Goal: Task Accomplishment & Management: Complete application form

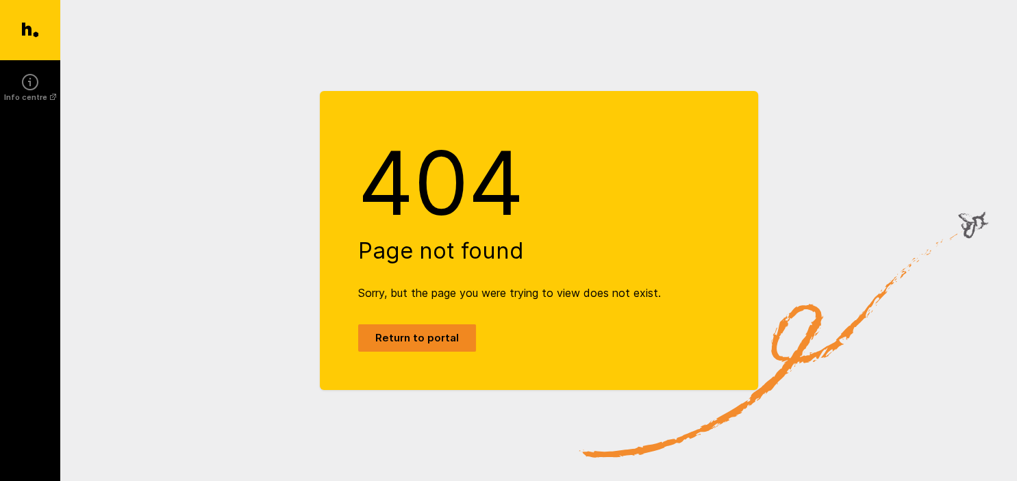
click at [430, 335] on link "Return to portal" at bounding box center [417, 337] width 118 height 27
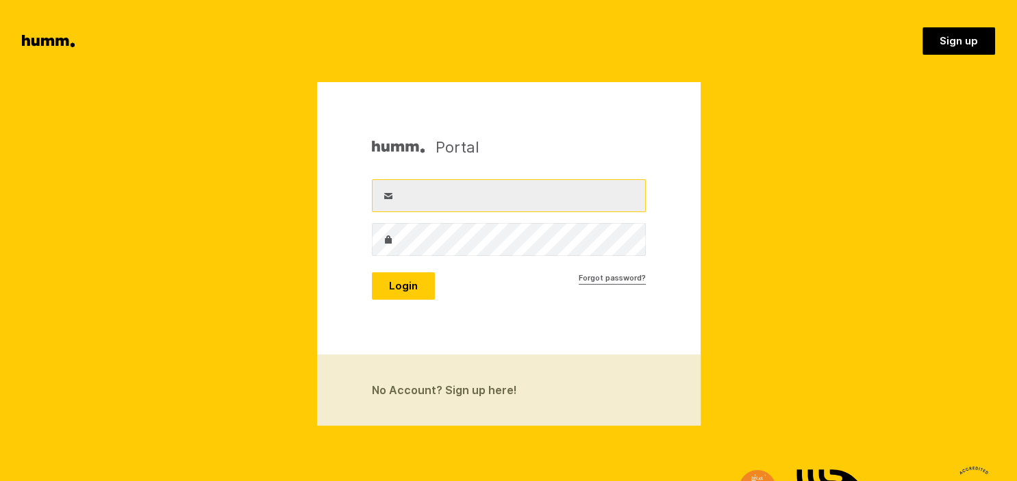
click at [451, 204] on input "Username" at bounding box center [509, 195] width 274 height 33
click at [448, 194] on input "Username" at bounding box center [509, 195] width 274 height 33
click at [448, 390] on link "No Account? Sign up here!" at bounding box center [508, 390] width 383 height 71
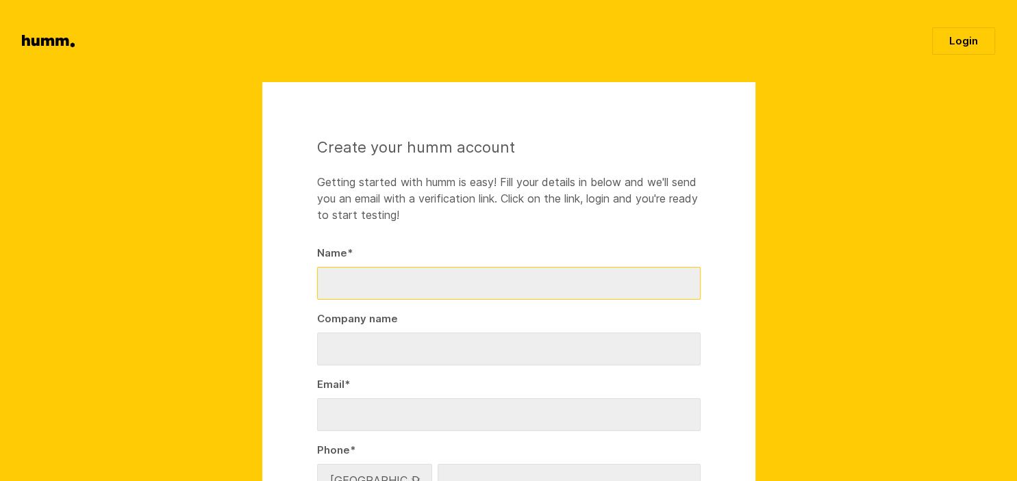
click at [355, 281] on input "Name *" at bounding box center [508, 283] width 383 height 33
type input "Toon [PERSON_NAME]"
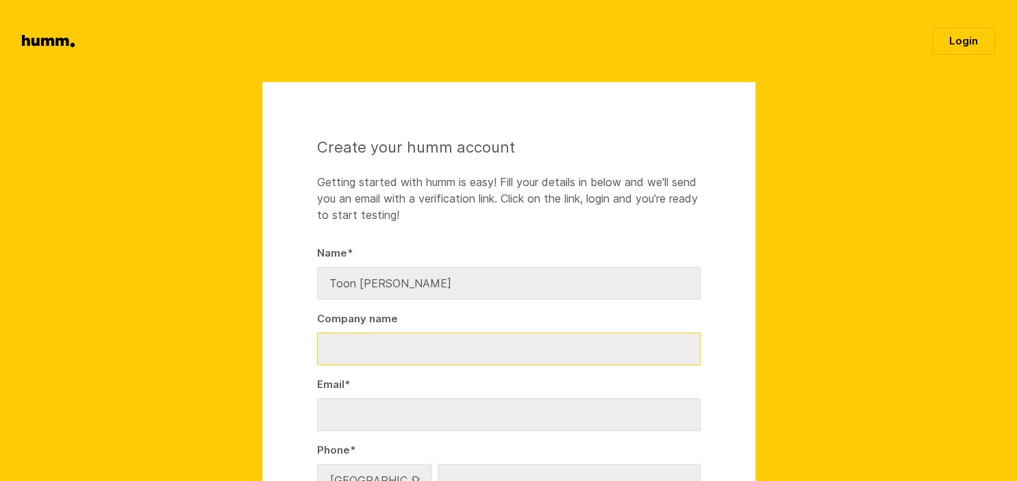
click at [322, 344] on input "Company name" at bounding box center [508, 349] width 383 height 33
type input "Toon Welvaert Family Trust"
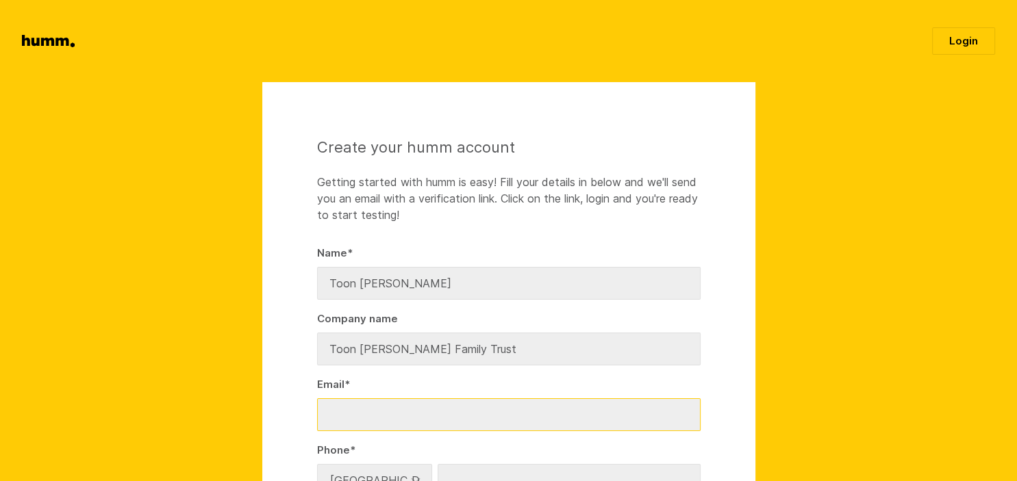
click at [324, 409] on input "Email *" at bounding box center [508, 414] width 383 height 33
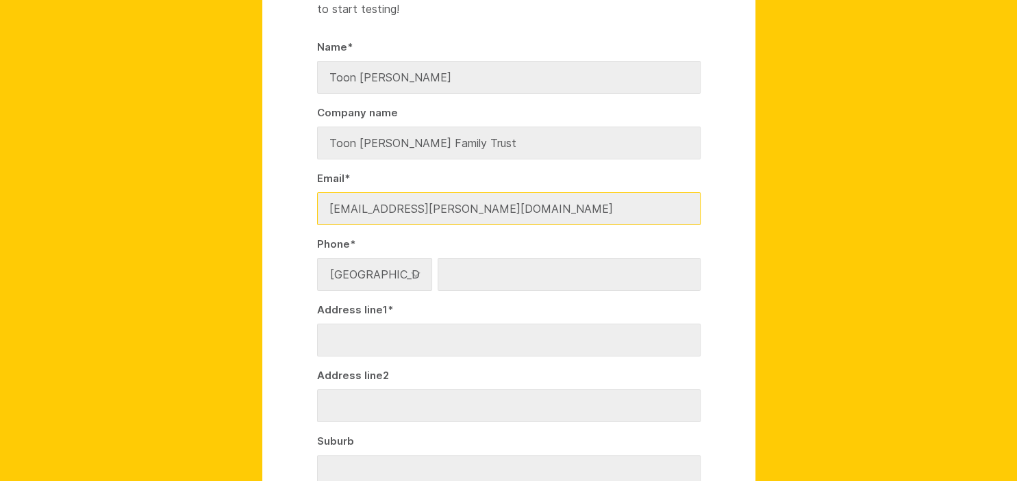
scroll to position [209, 0]
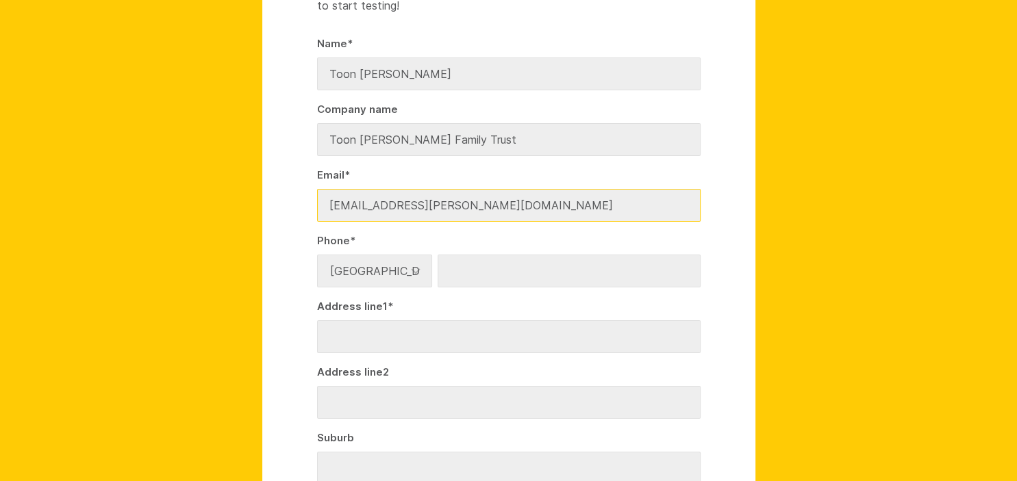
type input "toon.welvaert@gmail.com"
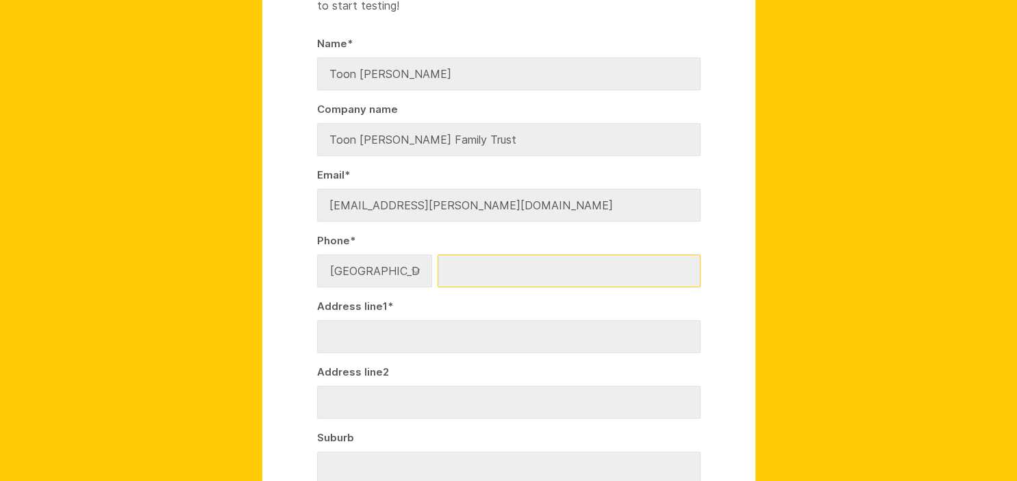
click at [457, 268] on input "Number *" at bounding box center [568, 271] width 263 height 33
type input "0276289319"
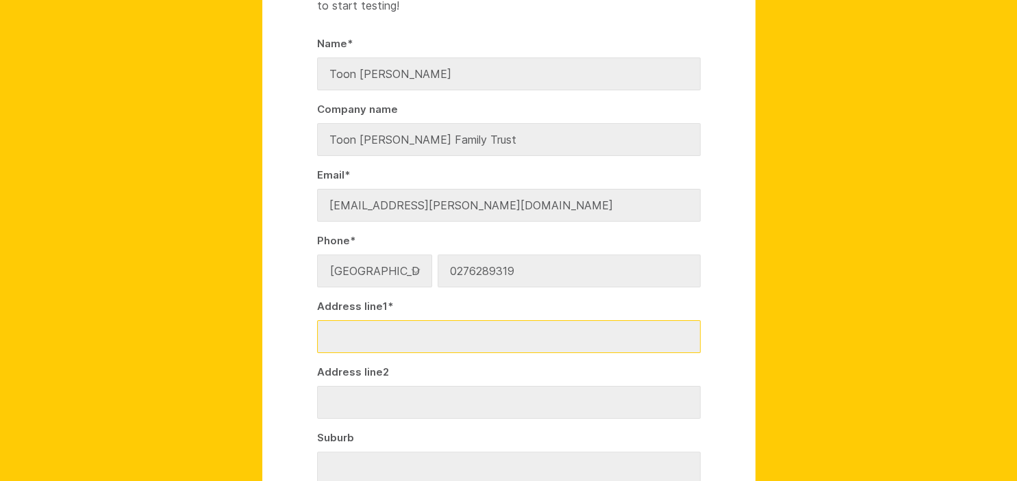
click at [396, 332] on input "Address line1 *" at bounding box center [508, 336] width 383 height 33
type input "22 Beach road"
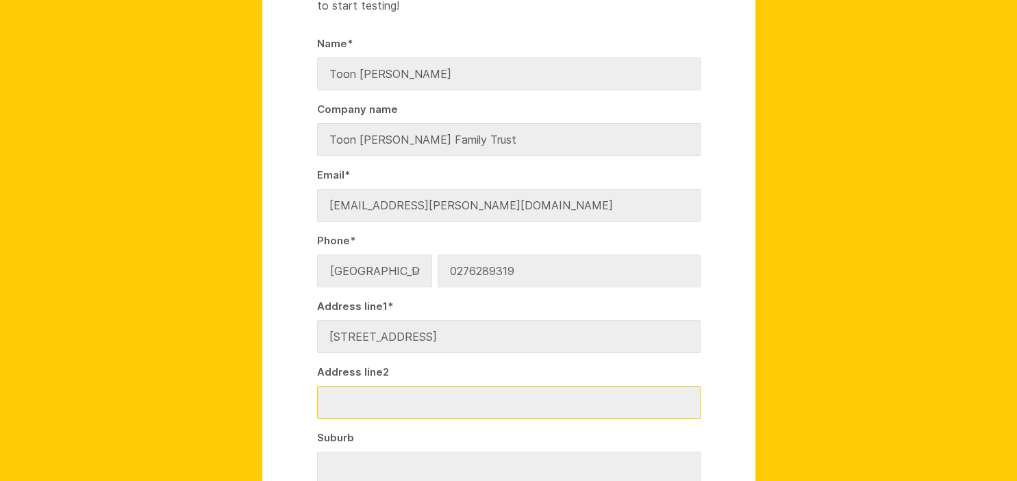
click at [345, 392] on input "Address line2" at bounding box center [508, 402] width 383 height 33
type input "RD 44"
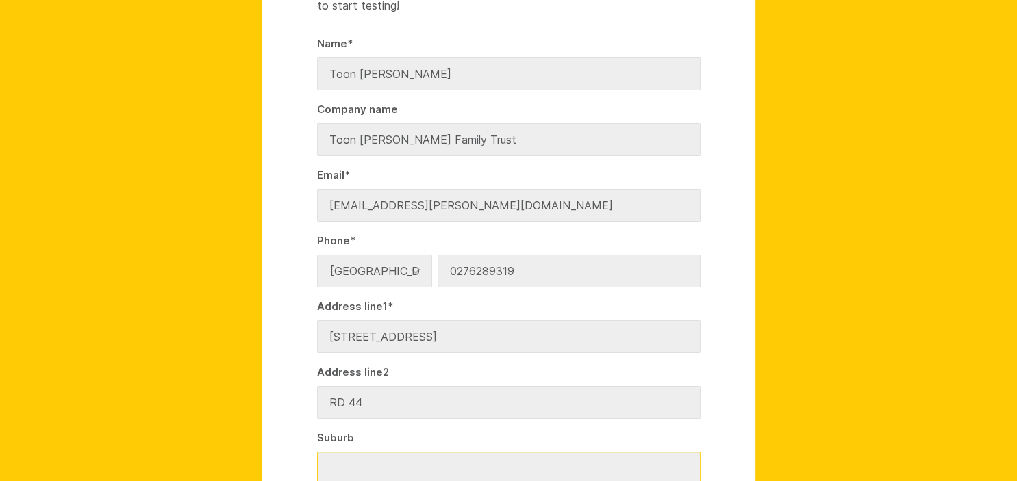
click at [335, 464] on input "Suburb" at bounding box center [508, 468] width 383 height 33
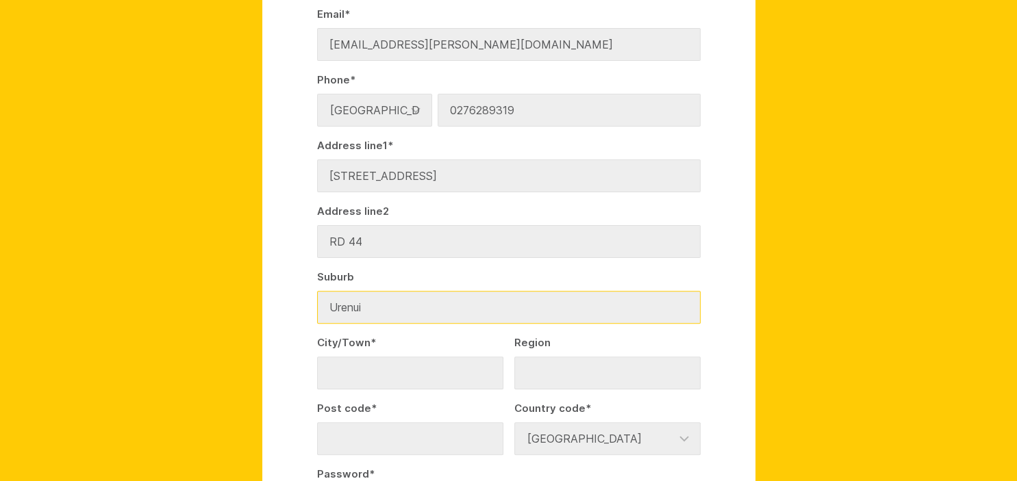
scroll to position [361, 0]
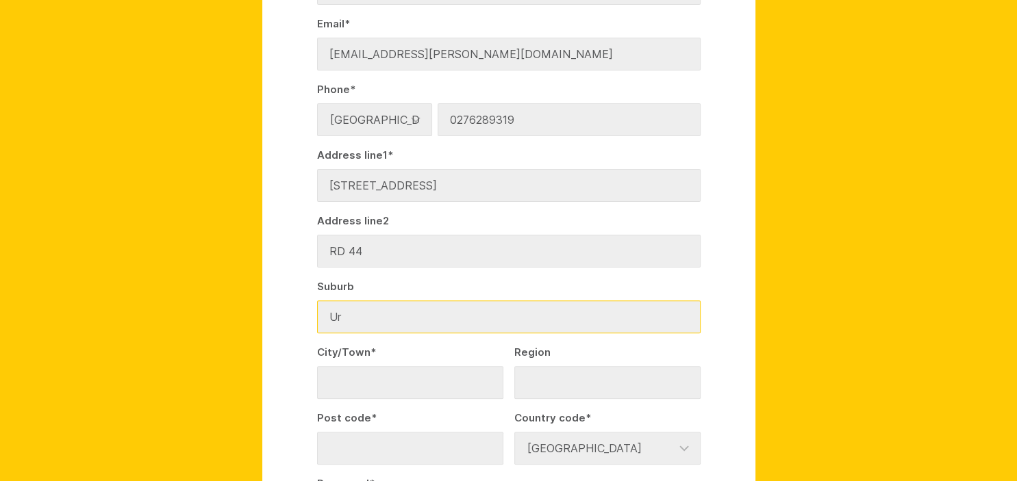
type input "U"
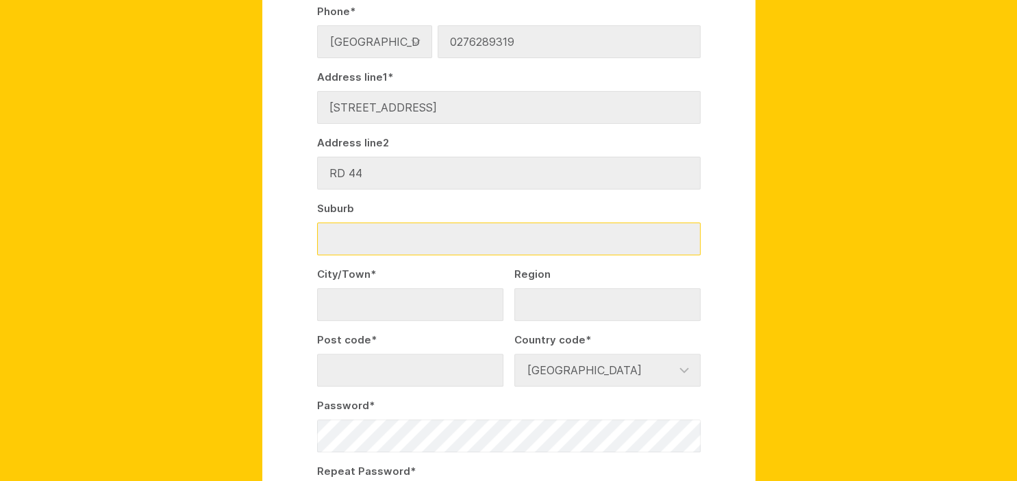
scroll to position [439, 0]
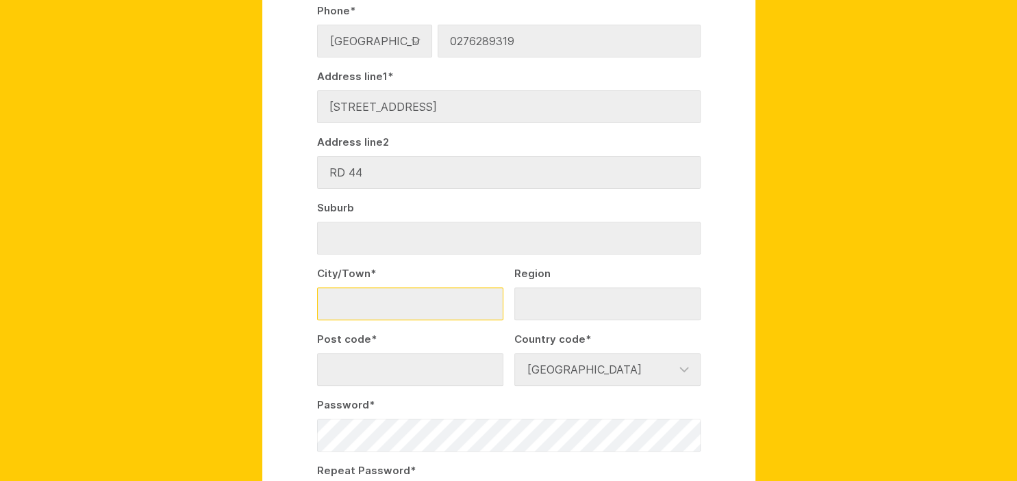
click at [336, 303] on input "City/Town *" at bounding box center [410, 303] width 186 height 33
type input "Urenui"
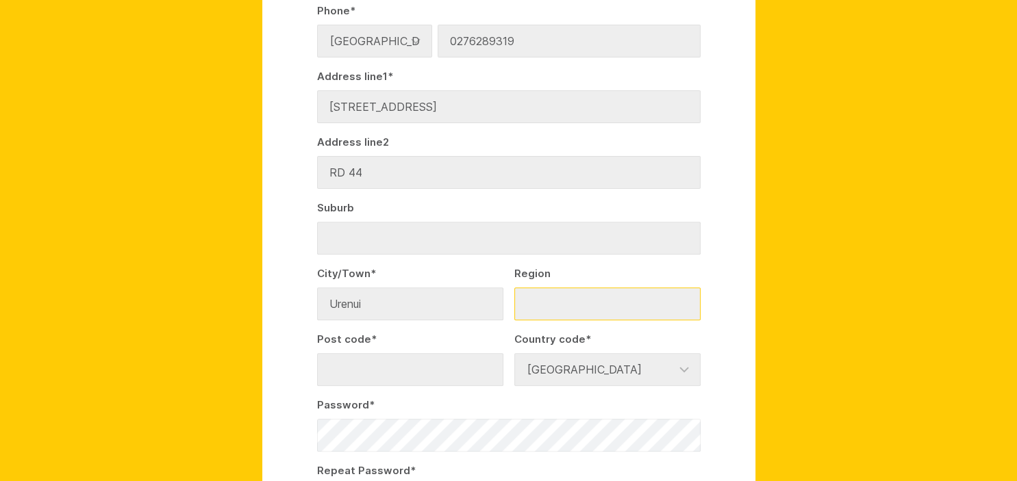
click at [540, 305] on input "Region" at bounding box center [607, 303] width 186 height 33
type input "Taranaki"
click at [379, 366] on input "Post code *" at bounding box center [410, 369] width 186 height 33
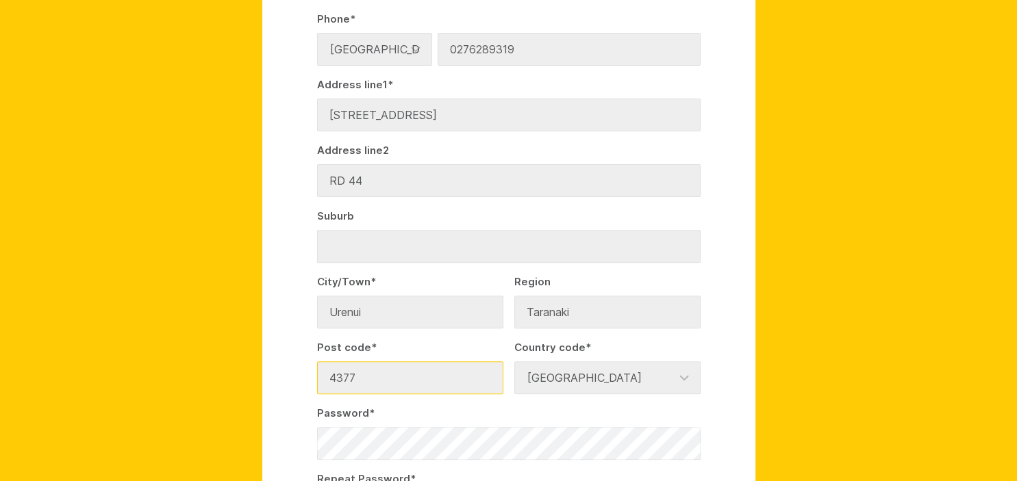
scroll to position [430, 0]
type input "4377"
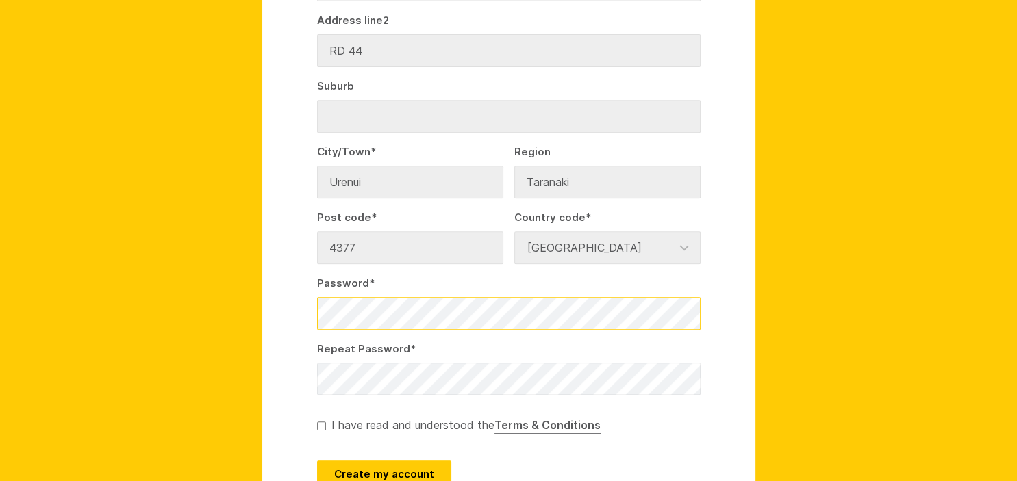
scroll to position [562, 0]
click at [318, 425] on input "checkbox" at bounding box center [321, 425] width 9 height 9
checkbox input "true"
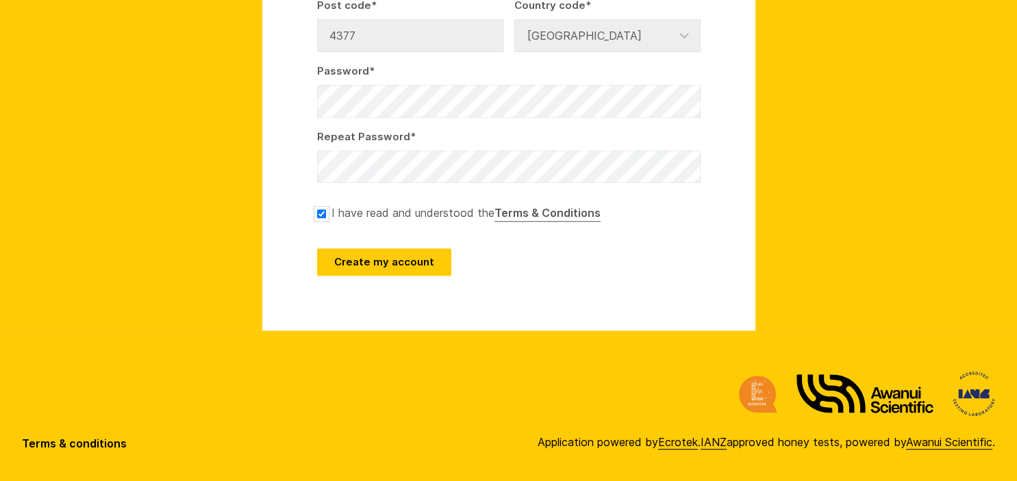
scroll to position [776, 0]
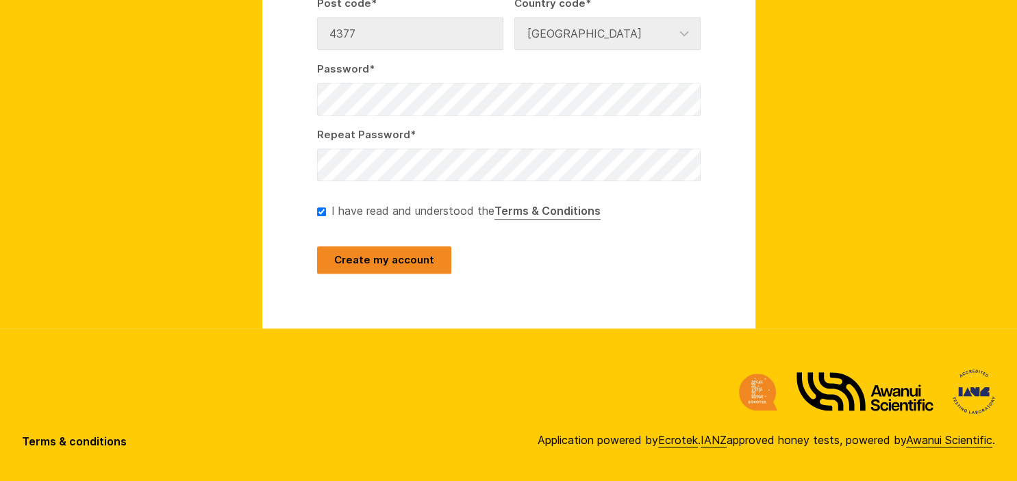
click at [396, 257] on button "Create my account" at bounding box center [384, 259] width 134 height 27
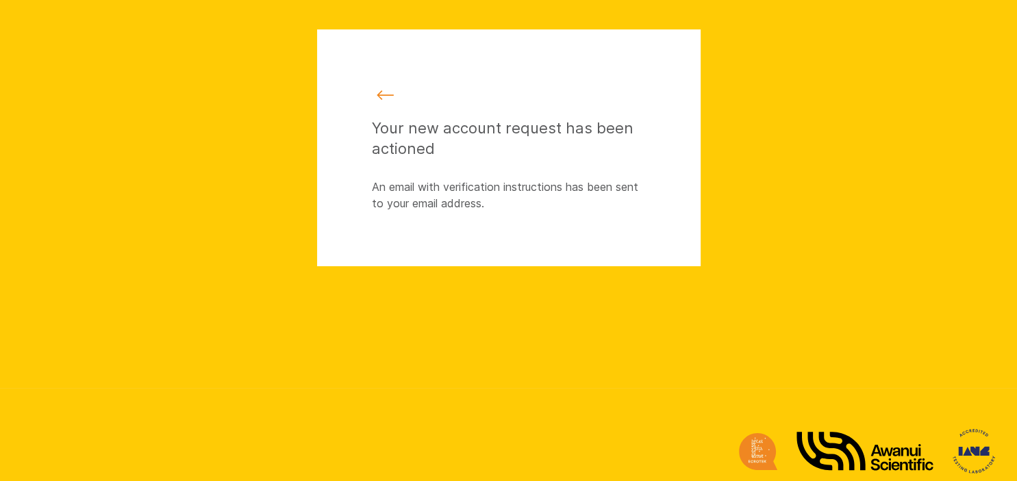
scroll to position [162, 0]
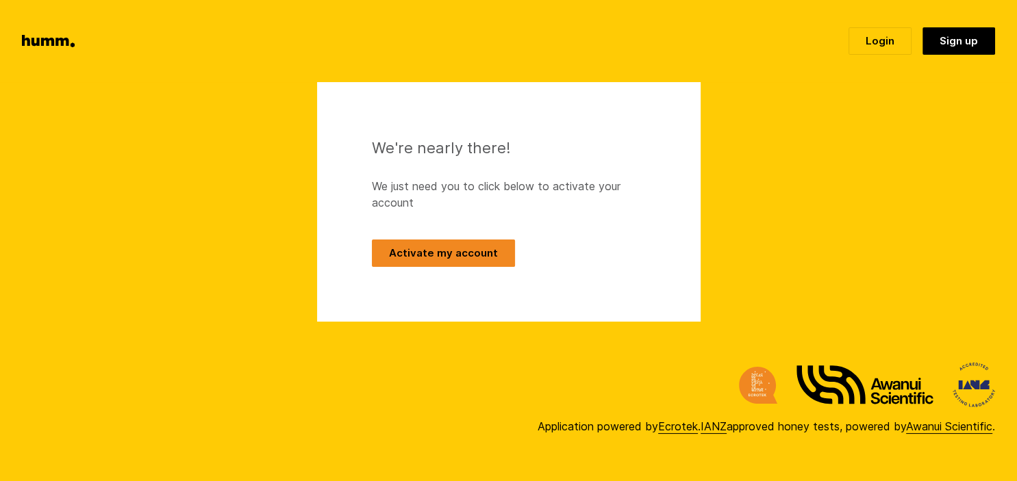
click at [415, 261] on button "Activate my account" at bounding box center [443, 253] width 143 height 27
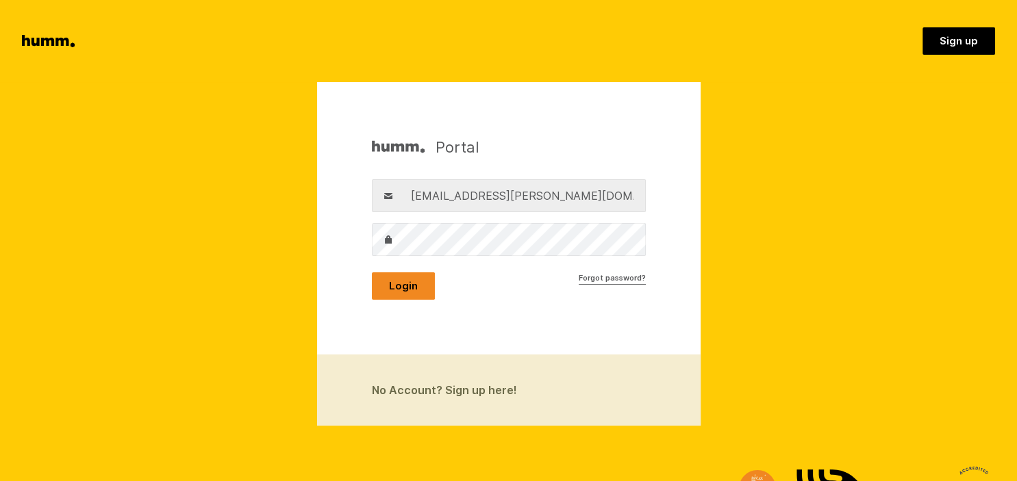
click at [407, 283] on button "Login" at bounding box center [403, 285] width 63 height 27
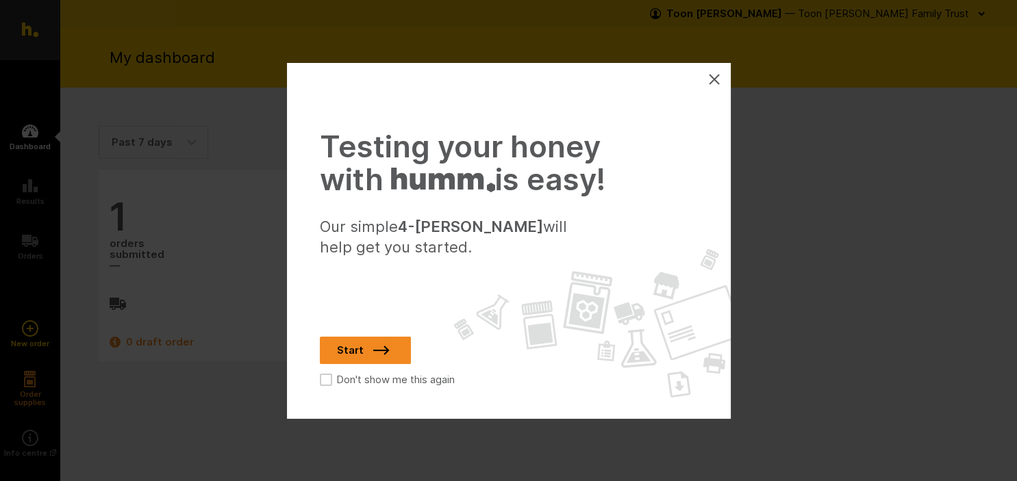
click at [342, 357] on link "Start" at bounding box center [365, 350] width 91 height 27
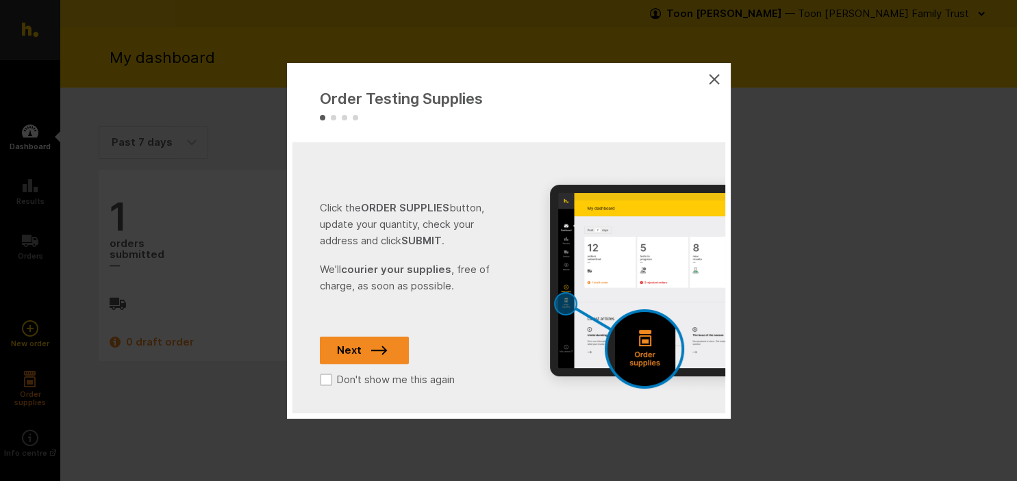
click at [355, 348] on link "Next" at bounding box center [364, 350] width 89 height 27
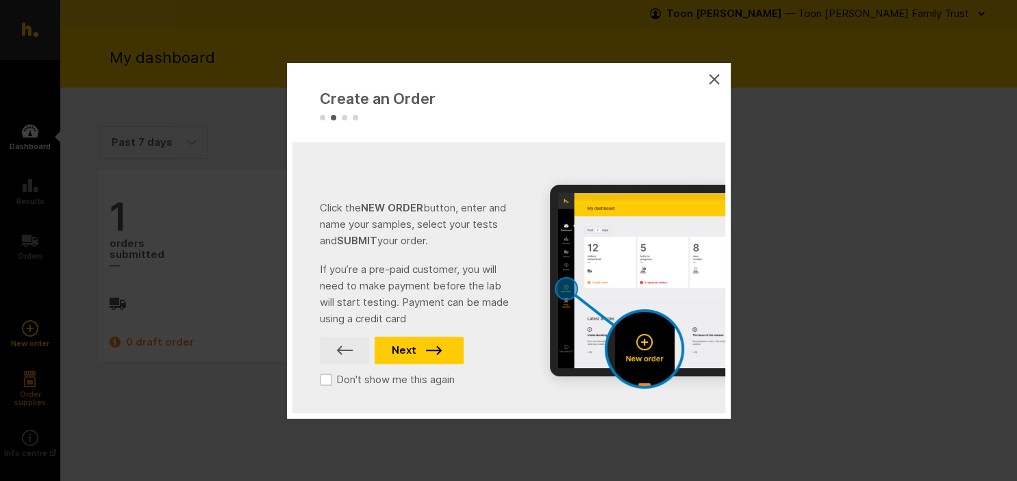
click at [355, 348] on icon at bounding box center [344, 350] width 25 height 16
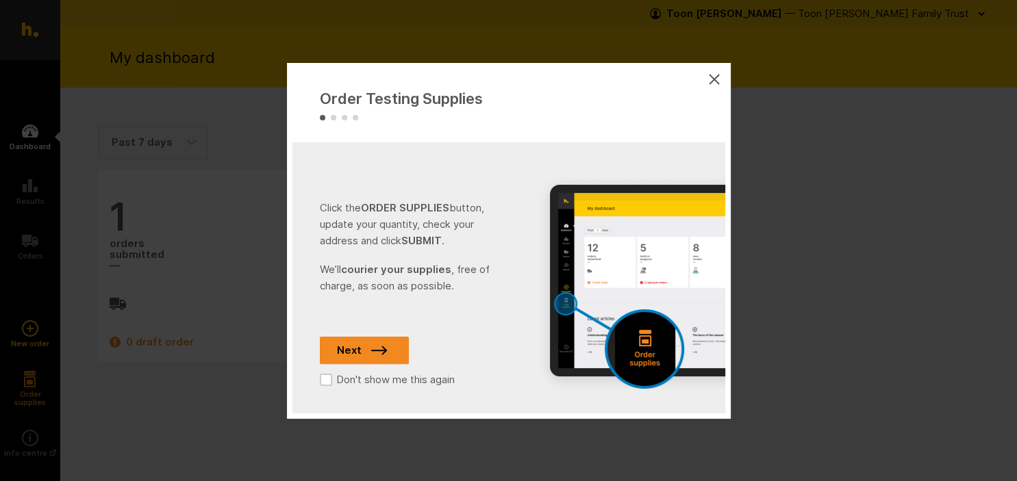
click at [355, 348] on link "Next" at bounding box center [364, 350] width 89 height 27
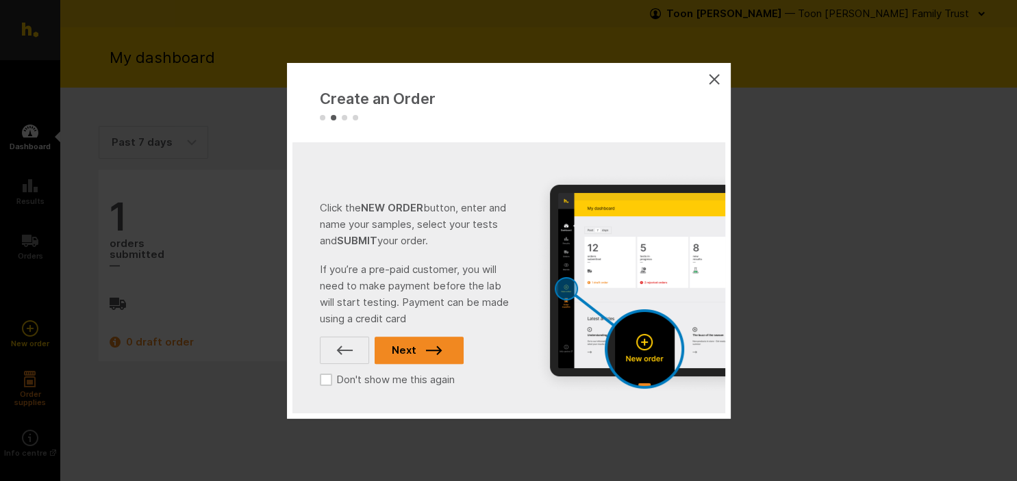
click at [423, 346] on icon at bounding box center [434, 350] width 25 height 16
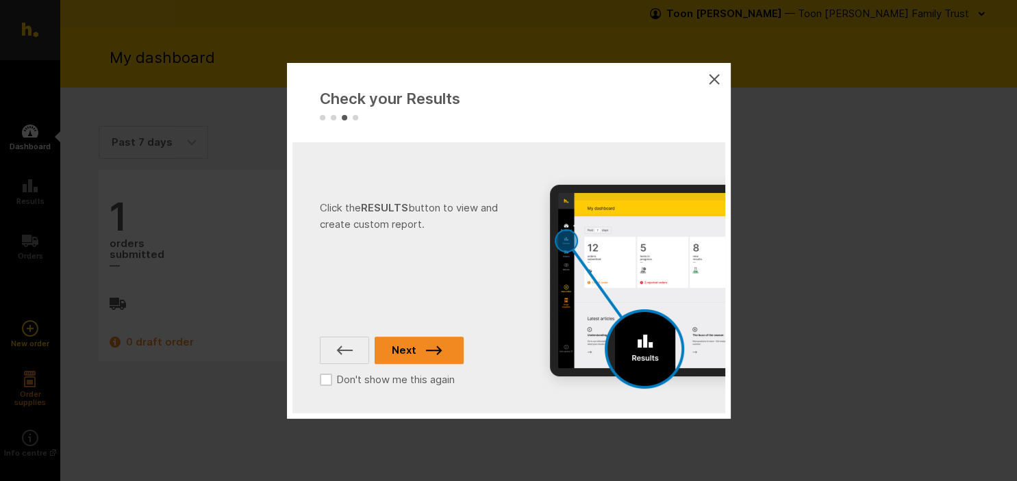
click at [422, 348] on icon at bounding box center [434, 350] width 25 height 16
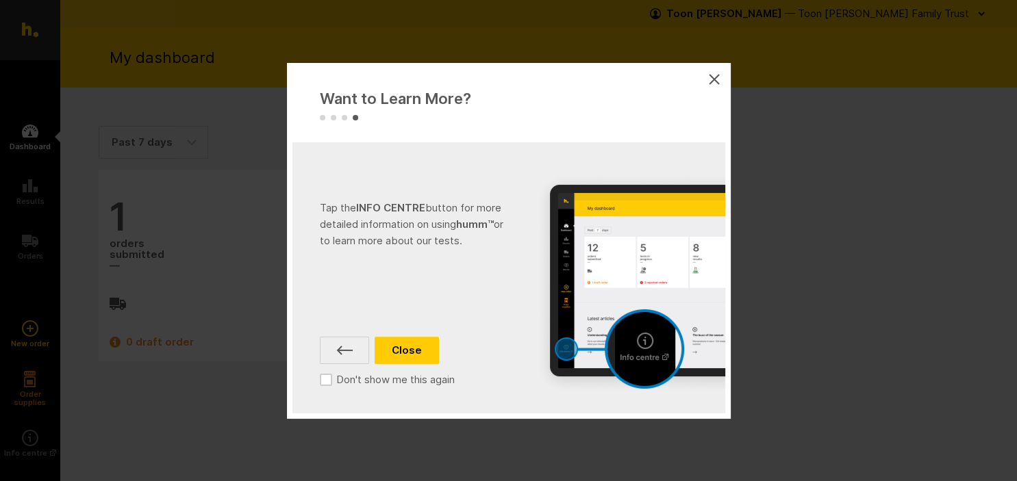
click at [420, 348] on button "Close" at bounding box center [406, 350] width 64 height 27
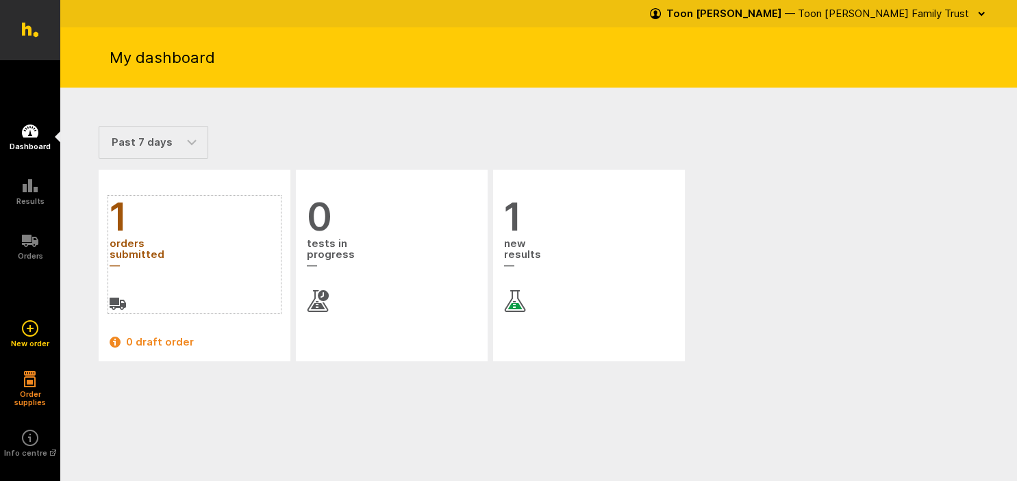
click at [131, 246] on span "orders submitted" at bounding box center [195, 255] width 170 height 37
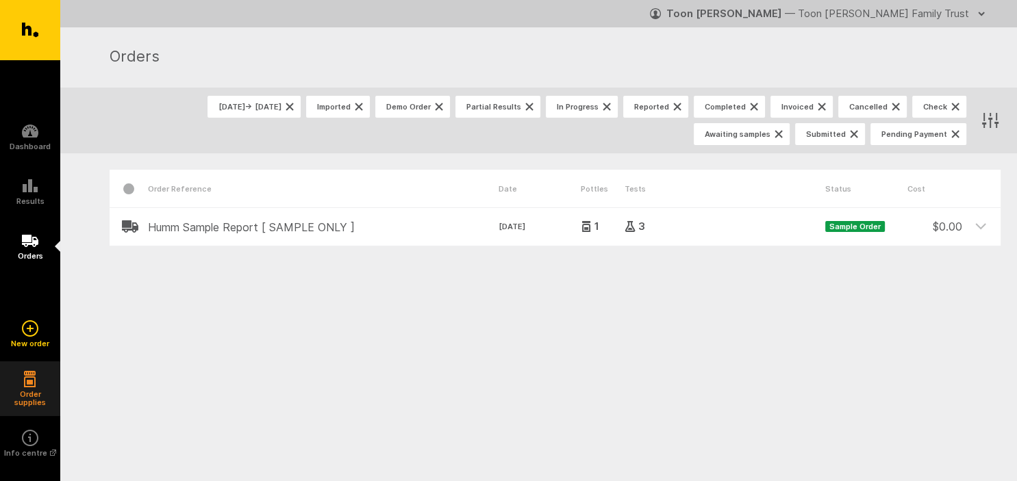
click at [32, 385] on icon "button" at bounding box center [30, 379] width 12 height 16
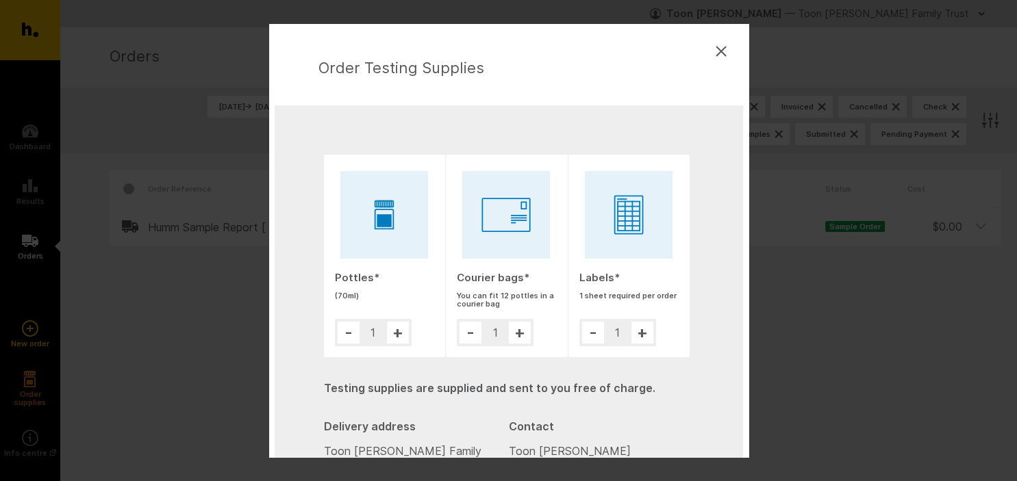
click at [396, 333] on button "+" at bounding box center [398, 333] width 22 height 22
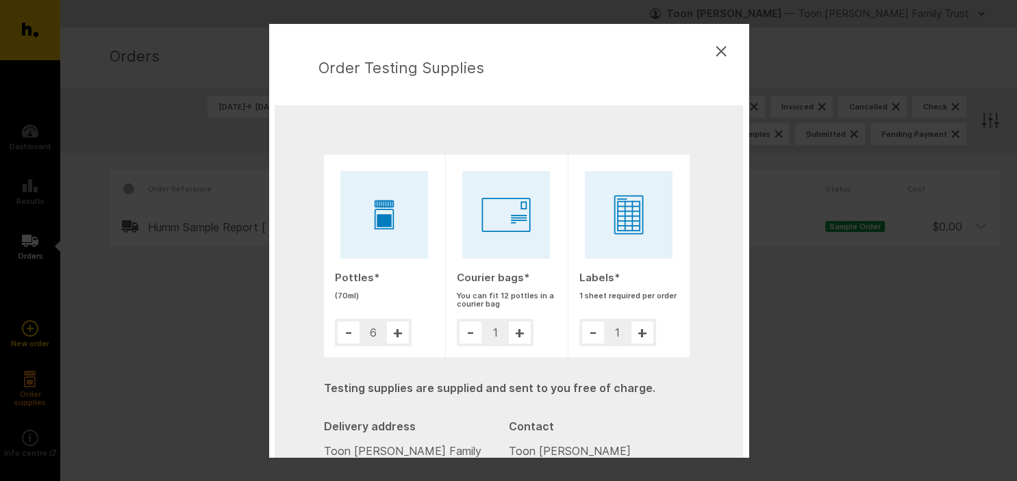
click at [396, 333] on button "+" at bounding box center [398, 333] width 22 height 22
type input "10"
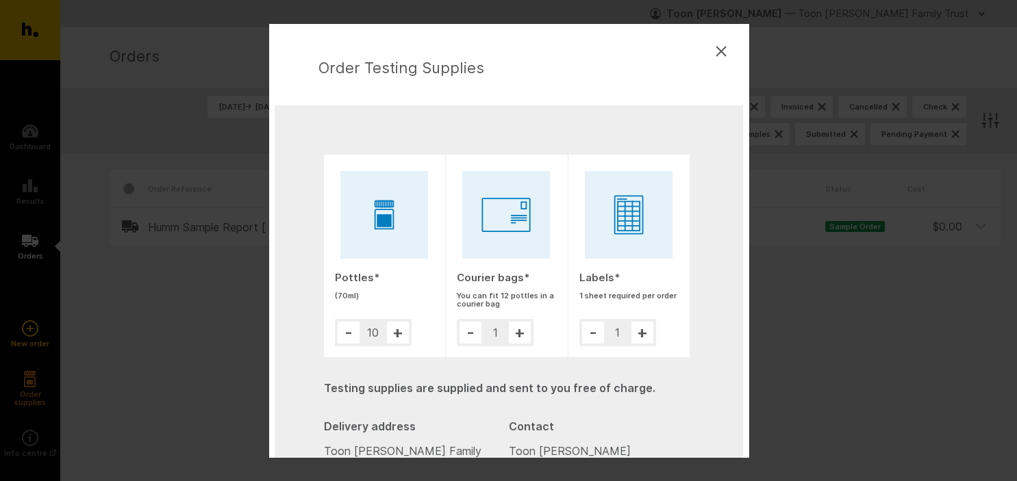
click at [519, 333] on button "+" at bounding box center [520, 333] width 22 height 22
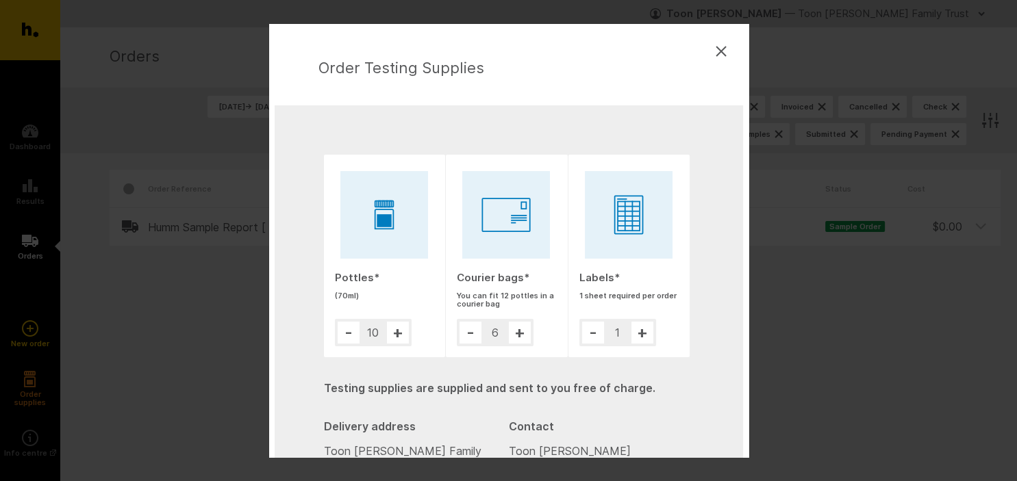
click at [519, 333] on button "+" at bounding box center [520, 333] width 22 height 22
click at [474, 333] on button "-" at bounding box center [470, 333] width 22 height 22
type input "5"
click at [640, 333] on button "+" at bounding box center [642, 333] width 22 height 22
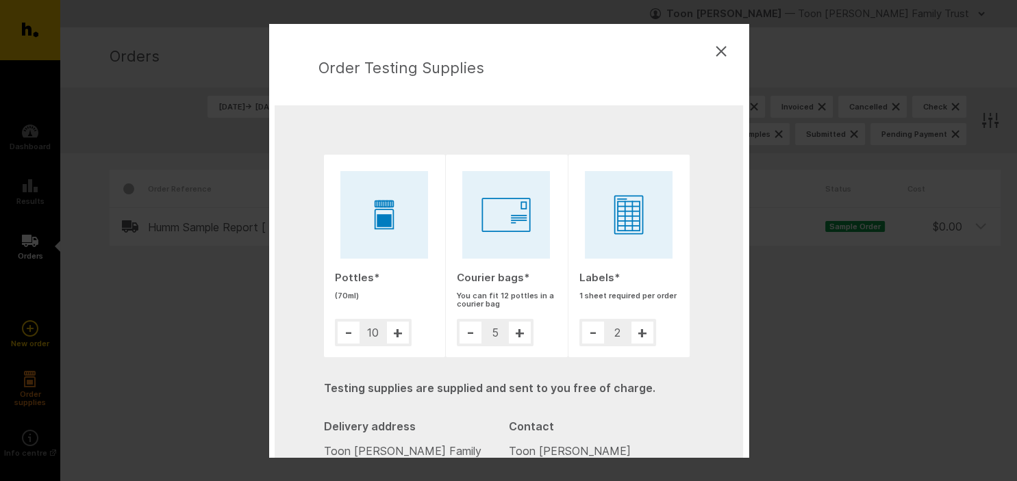
click at [640, 333] on button "+" at bounding box center [642, 333] width 22 height 22
type input "3"
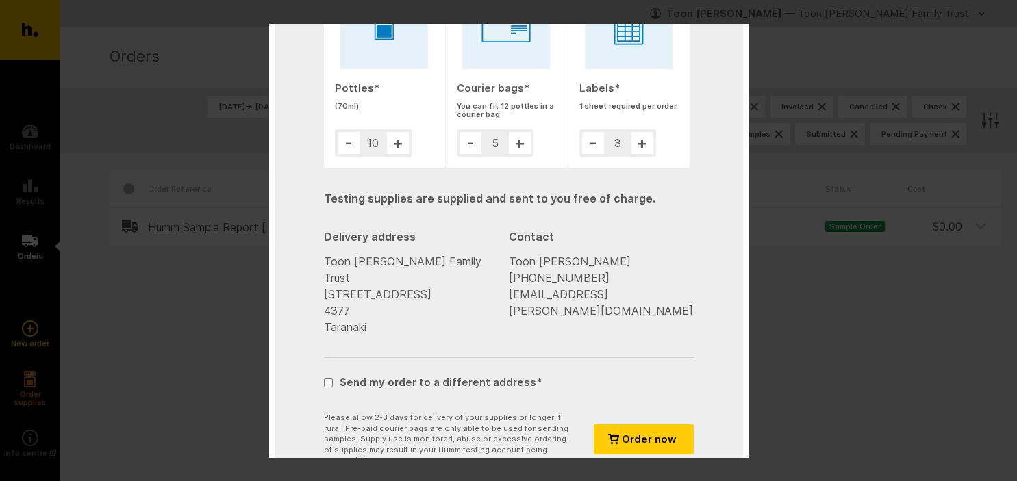
scroll to position [204, 0]
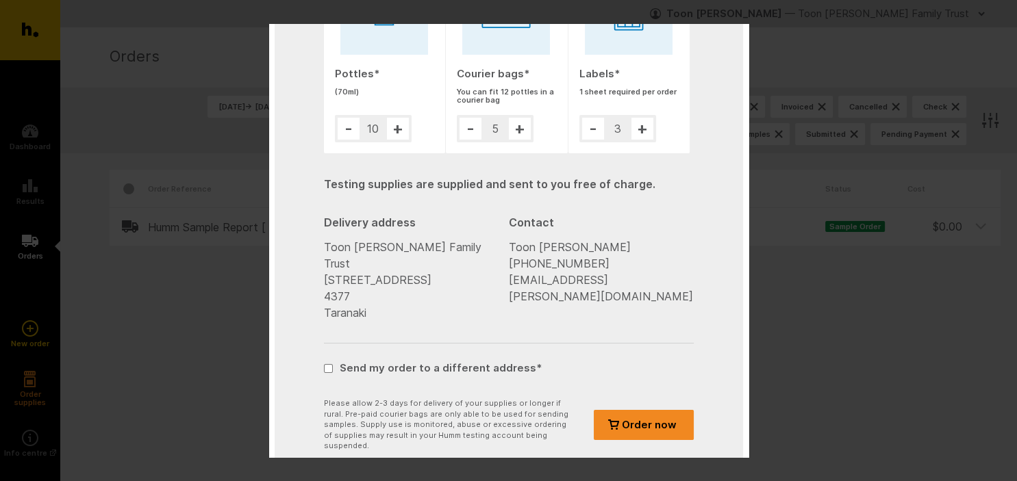
click at [626, 421] on span "Order now" at bounding box center [649, 425] width 55 height 8
